Goal: Task Accomplishment & Management: Use online tool/utility

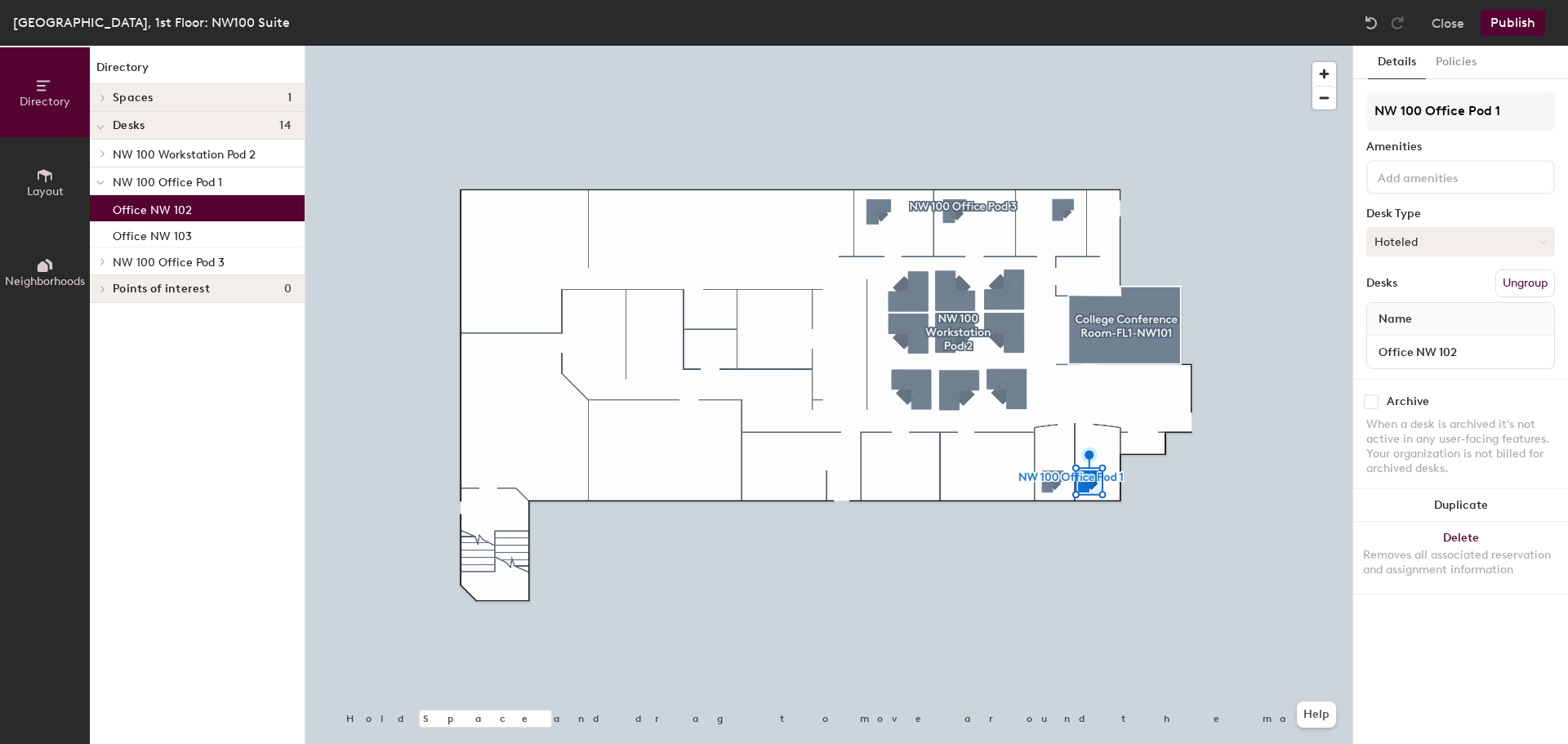
click at [1518, 236] on button "Hoteled" at bounding box center [1460, 242] width 189 height 30
click at [1517, 238] on button "Hoteled" at bounding box center [1460, 242] width 189 height 30
click at [1386, 290] on div "Assigned" at bounding box center [1449, 292] width 163 height 24
click at [1512, 23] on button "Publish" at bounding box center [1512, 23] width 64 height 26
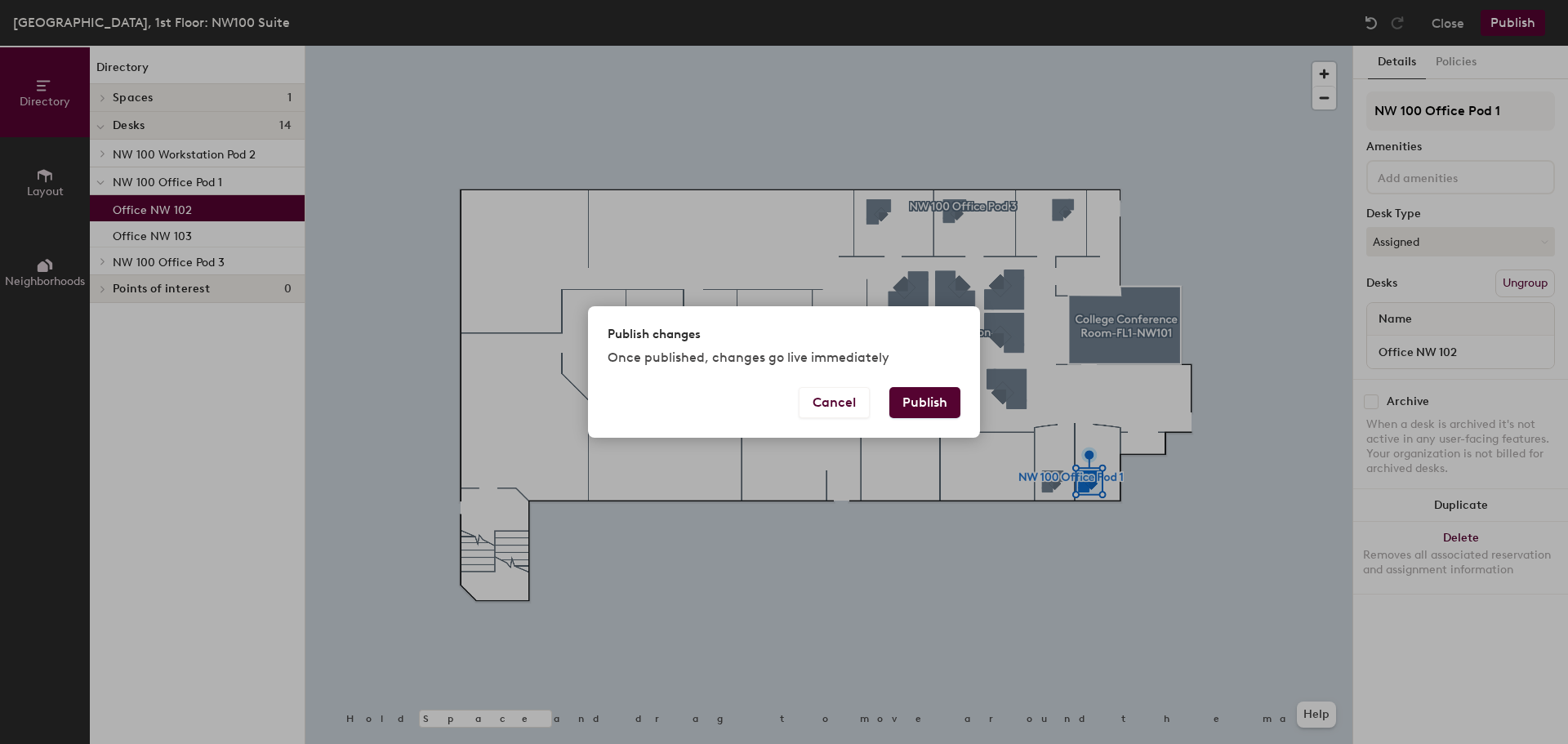
click at [923, 399] on button "Publish" at bounding box center [925, 402] width 71 height 31
